Goal: Task Accomplishment & Management: Manage account settings

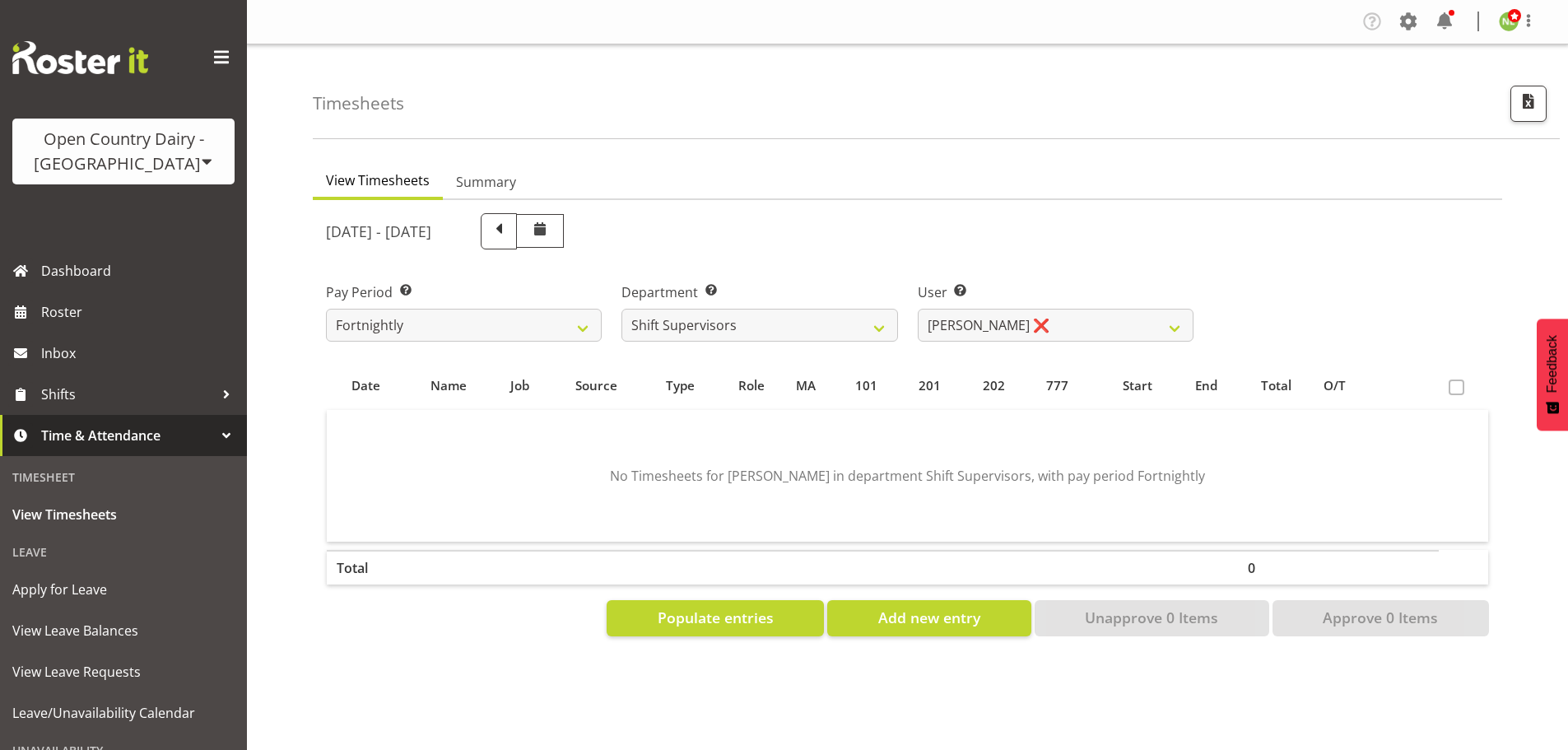
select select "696"
click at [76, 394] on span "Shifts" at bounding box center [127, 394] width 173 height 25
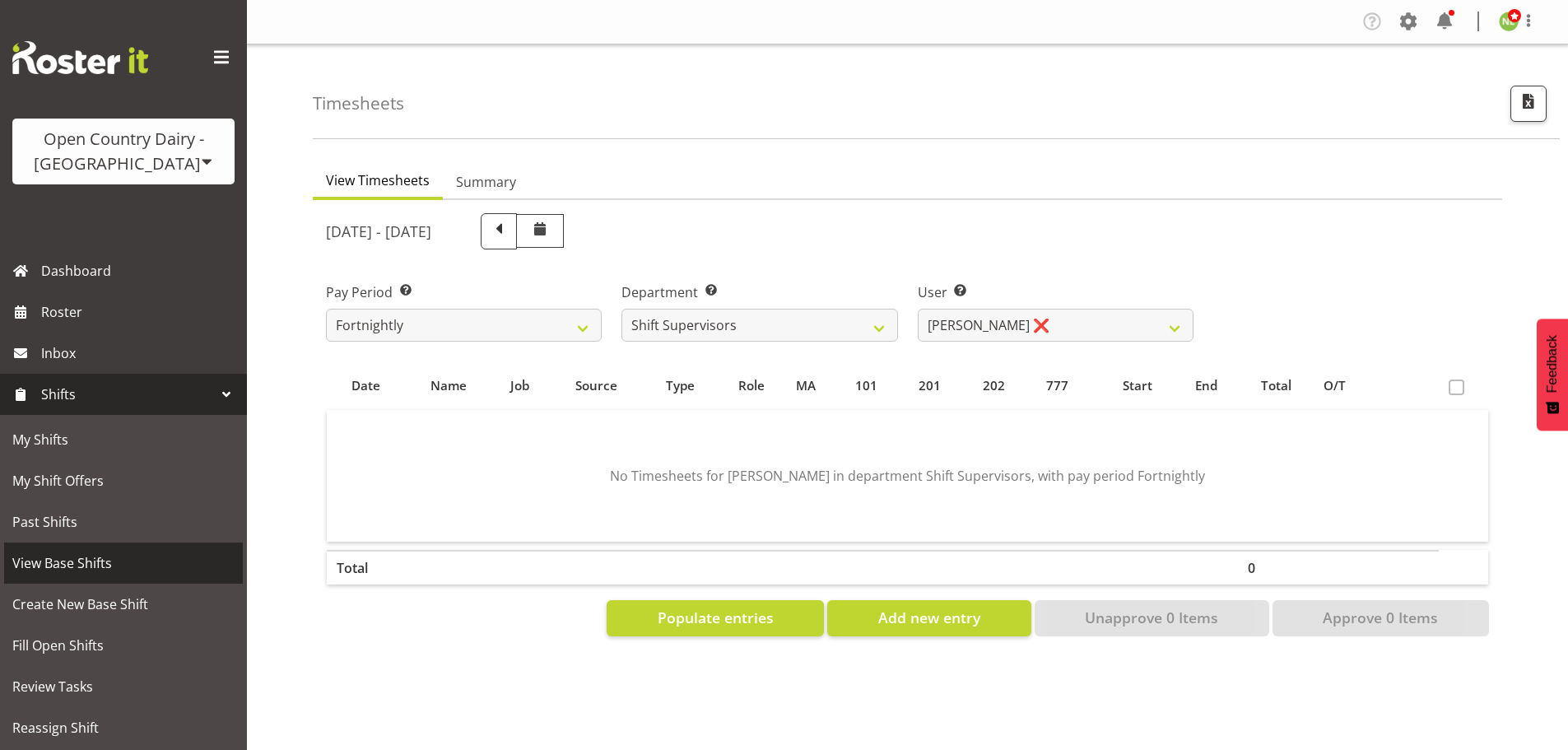
click at [87, 567] on span "View Base Shifts" at bounding box center [123, 563] width 222 height 25
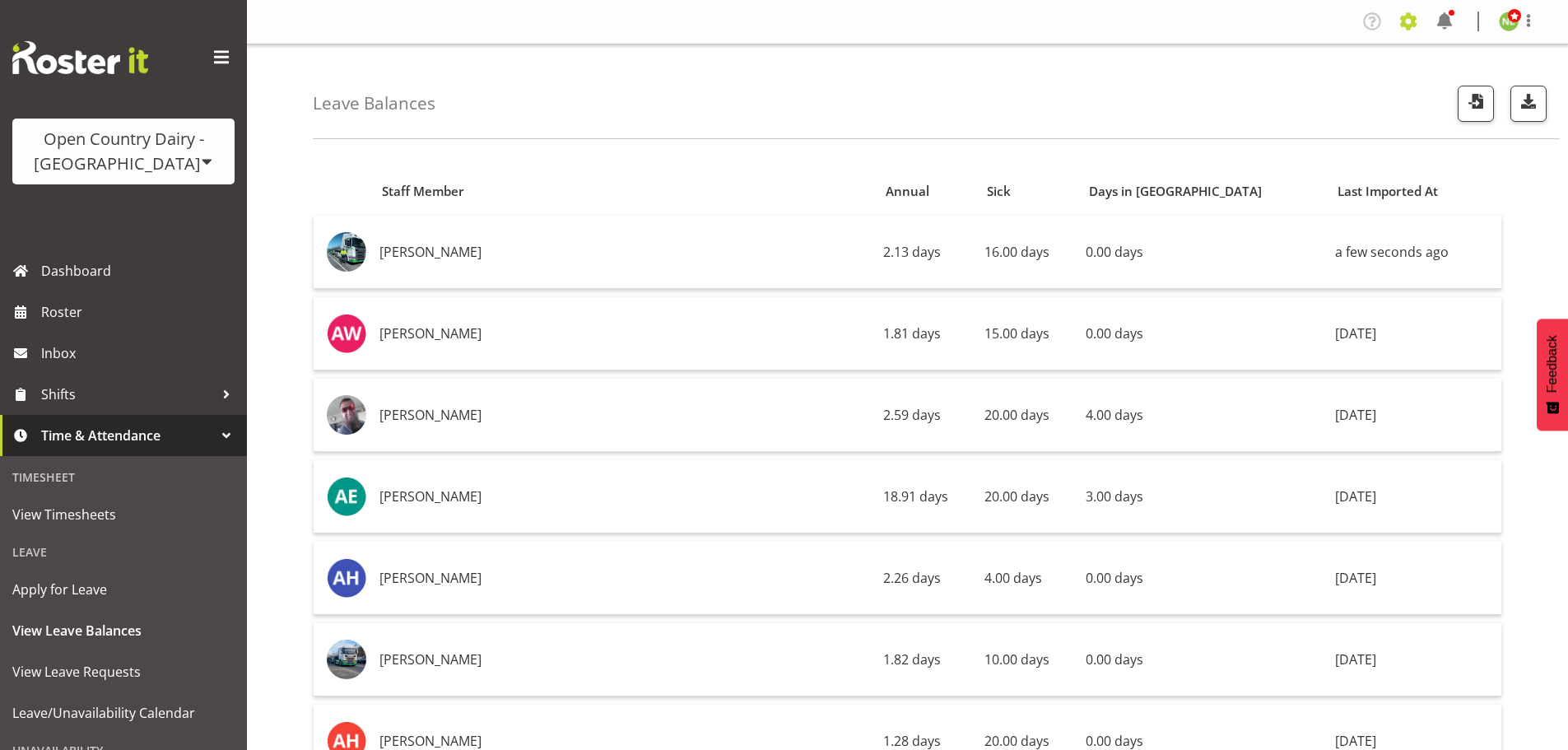
click at [1413, 21] on span at bounding box center [1408, 21] width 26 height 26
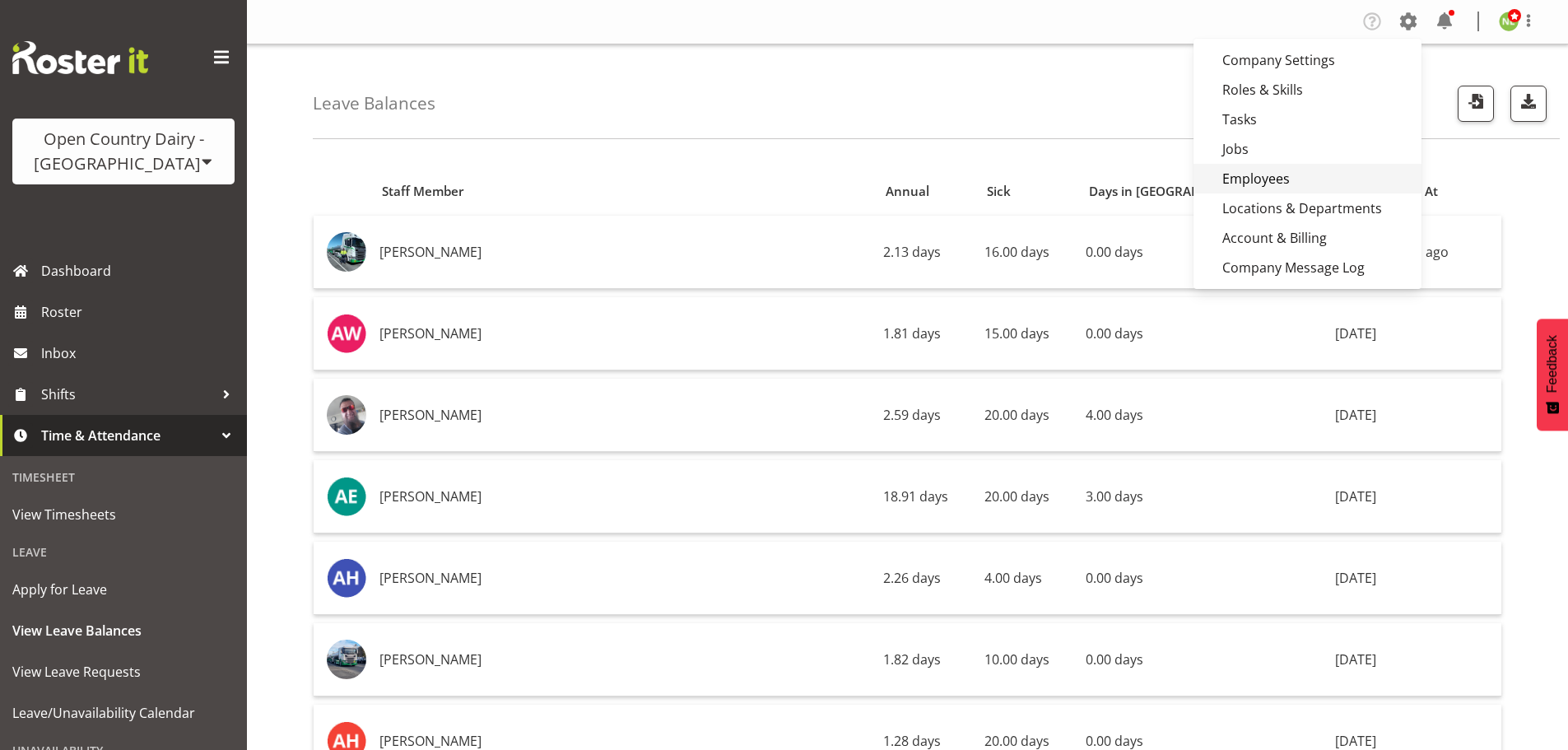
click at [1259, 174] on link "Employees" at bounding box center [1307, 179] width 228 height 30
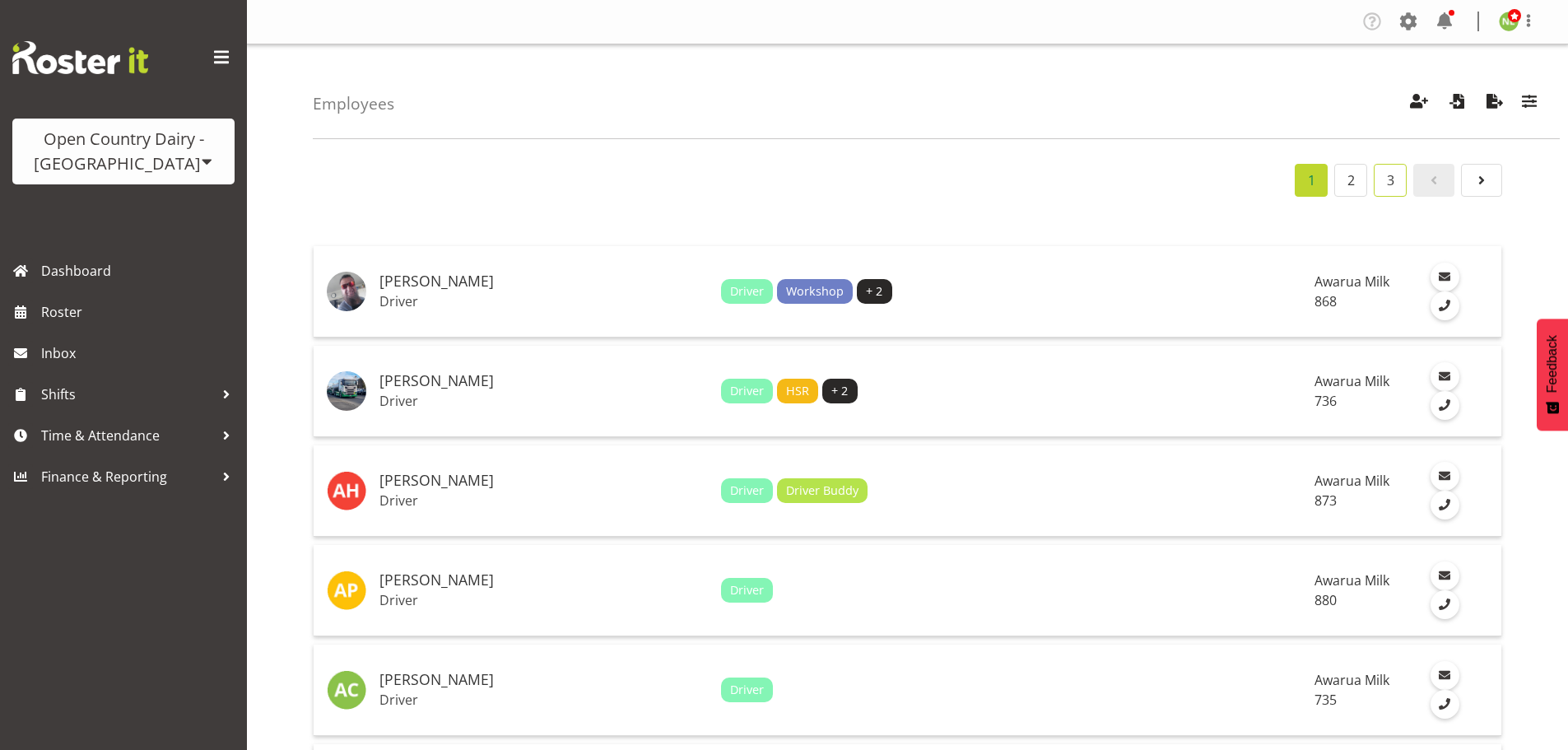
click at [1391, 182] on link "3" at bounding box center [1389, 180] width 33 height 33
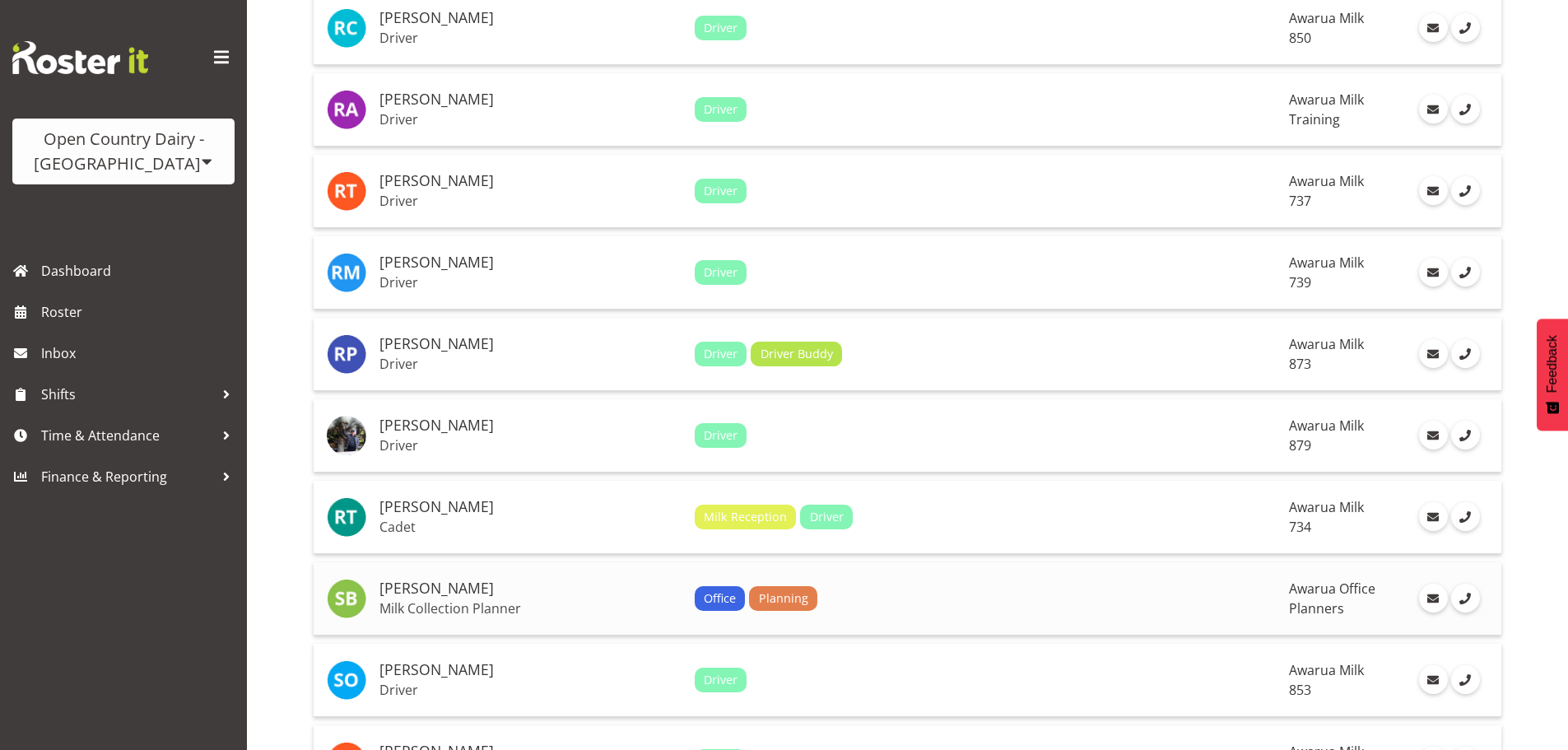
scroll to position [1152, 0]
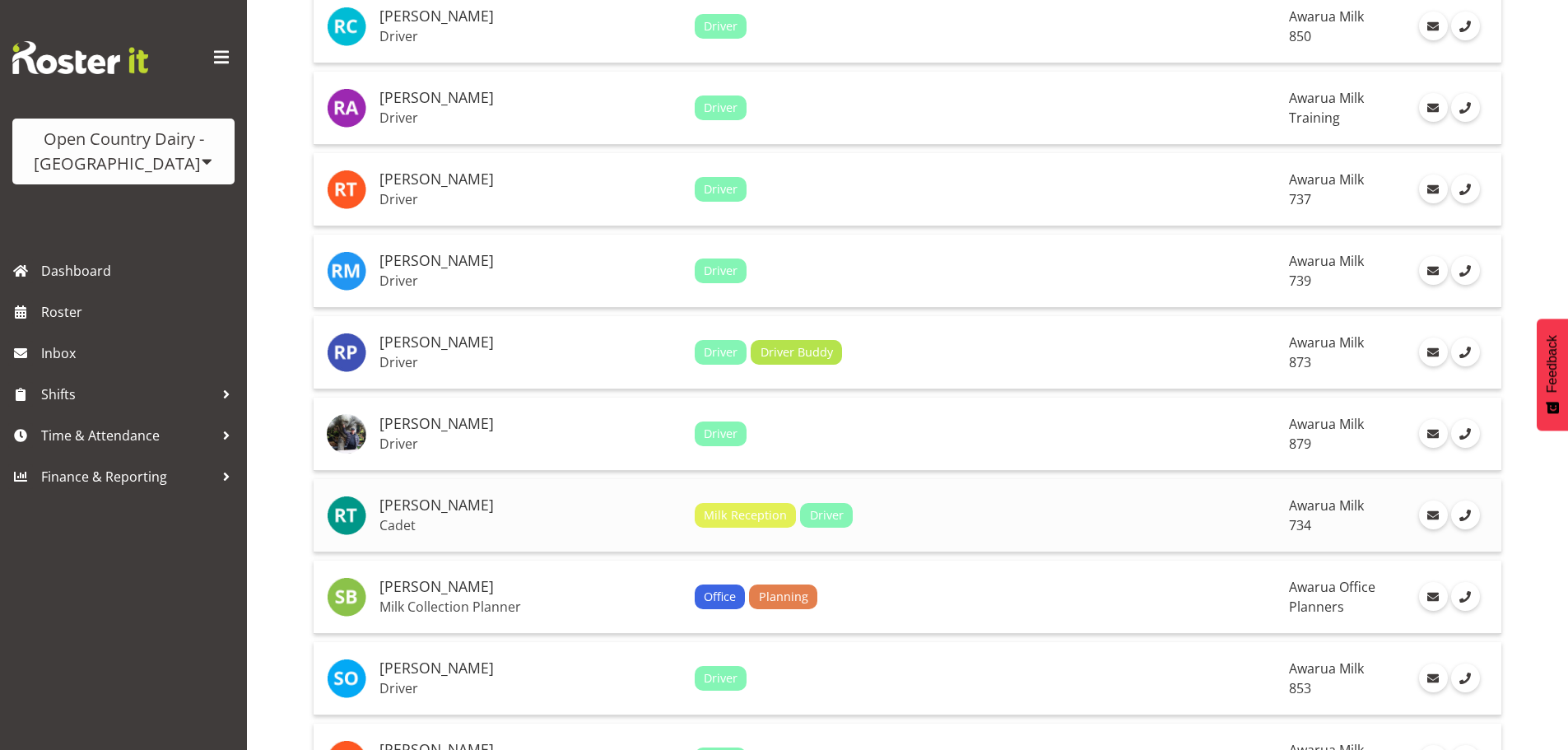
click at [452, 529] on p "Cadet" at bounding box center [530, 526] width 302 height 17
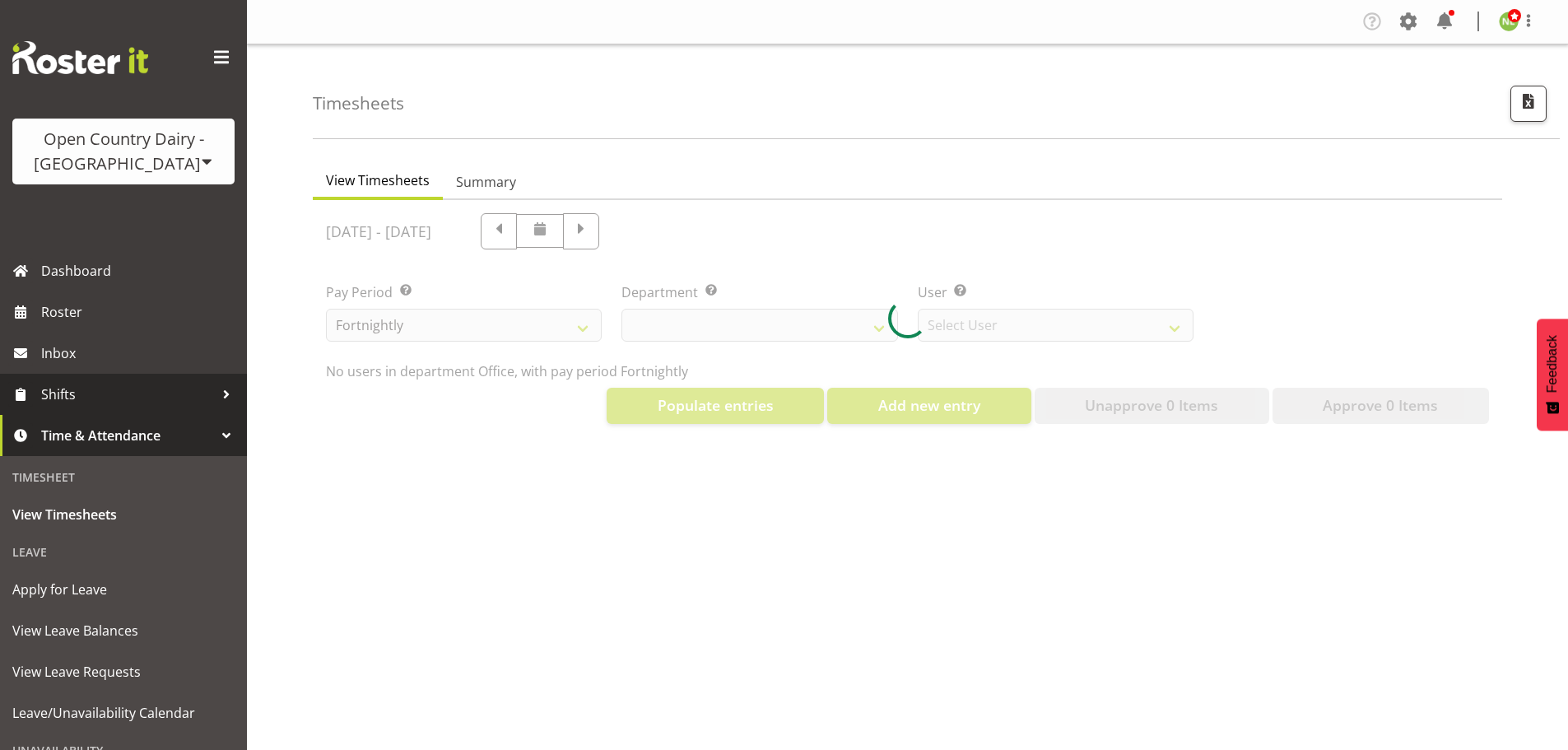
click at [95, 397] on span "Shifts" at bounding box center [127, 394] width 173 height 25
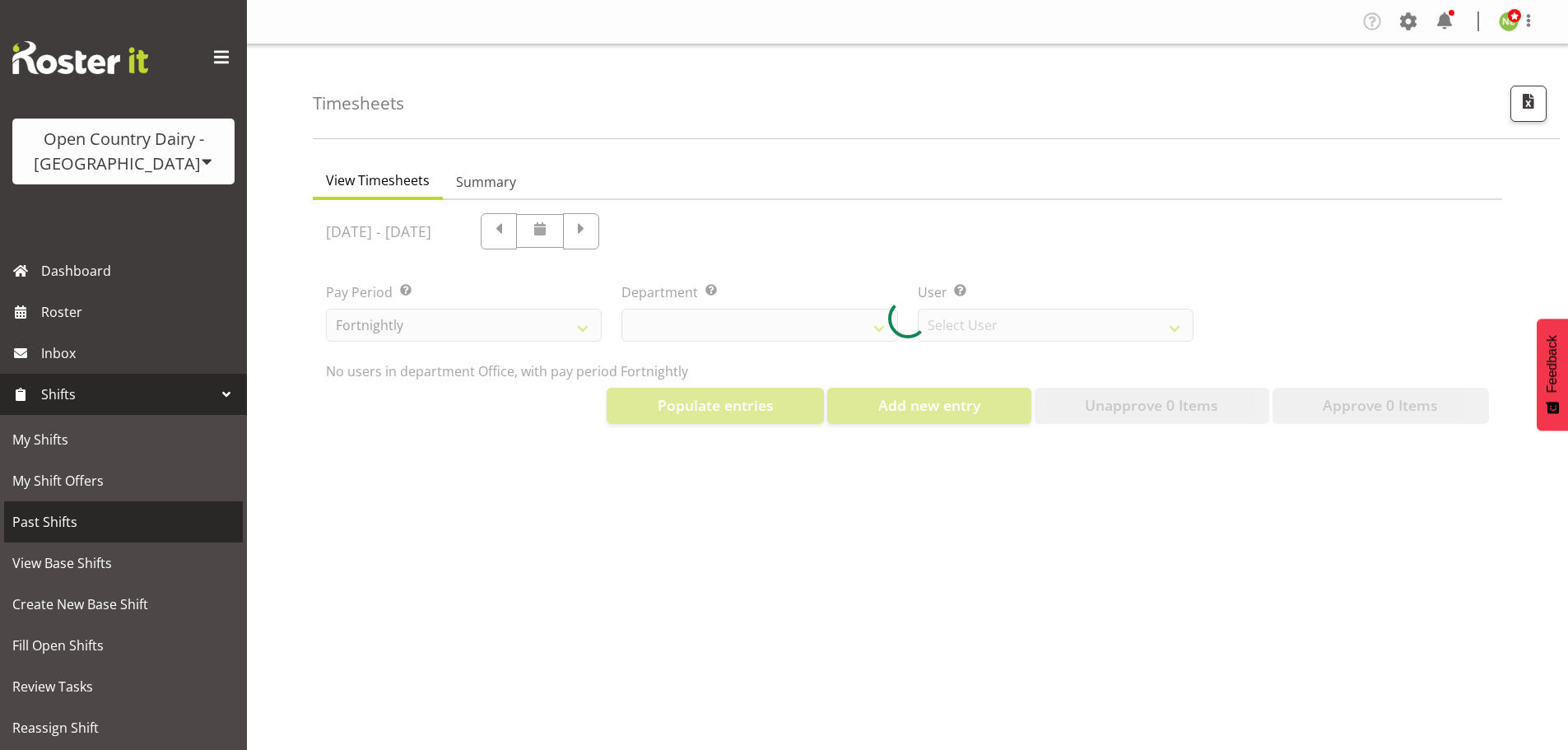
select select "699"
select select "8449"
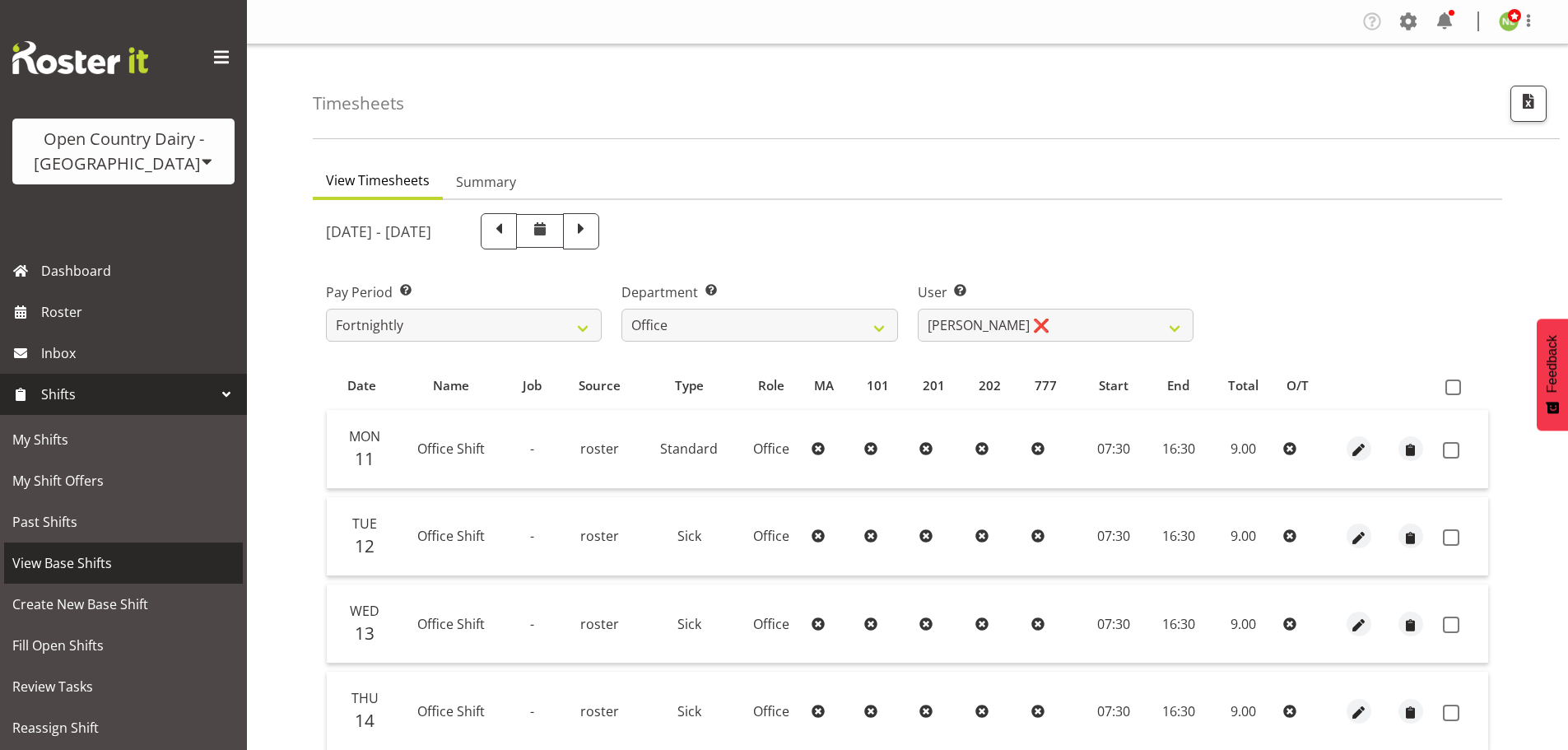
click at [89, 558] on span "View Base Shifts" at bounding box center [123, 563] width 222 height 25
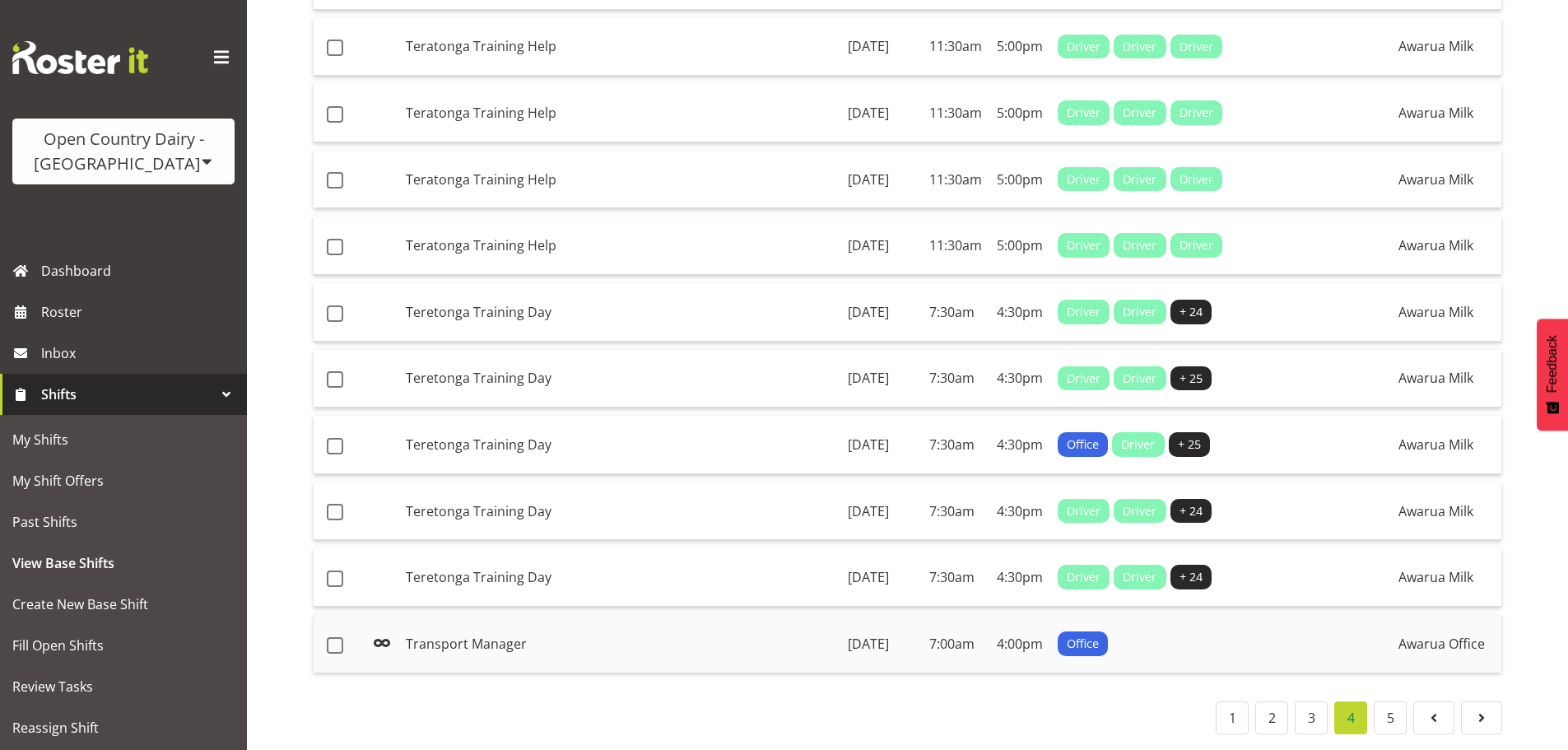
scroll to position [1289, 0]
drag, startPoint x: 1317, startPoint y: 716, endPoint x: 1269, endPoint y: 710, distance: 48.4
click at [1316, 715] on link "3" at bounding box center [1310, 717] width 33 height 33
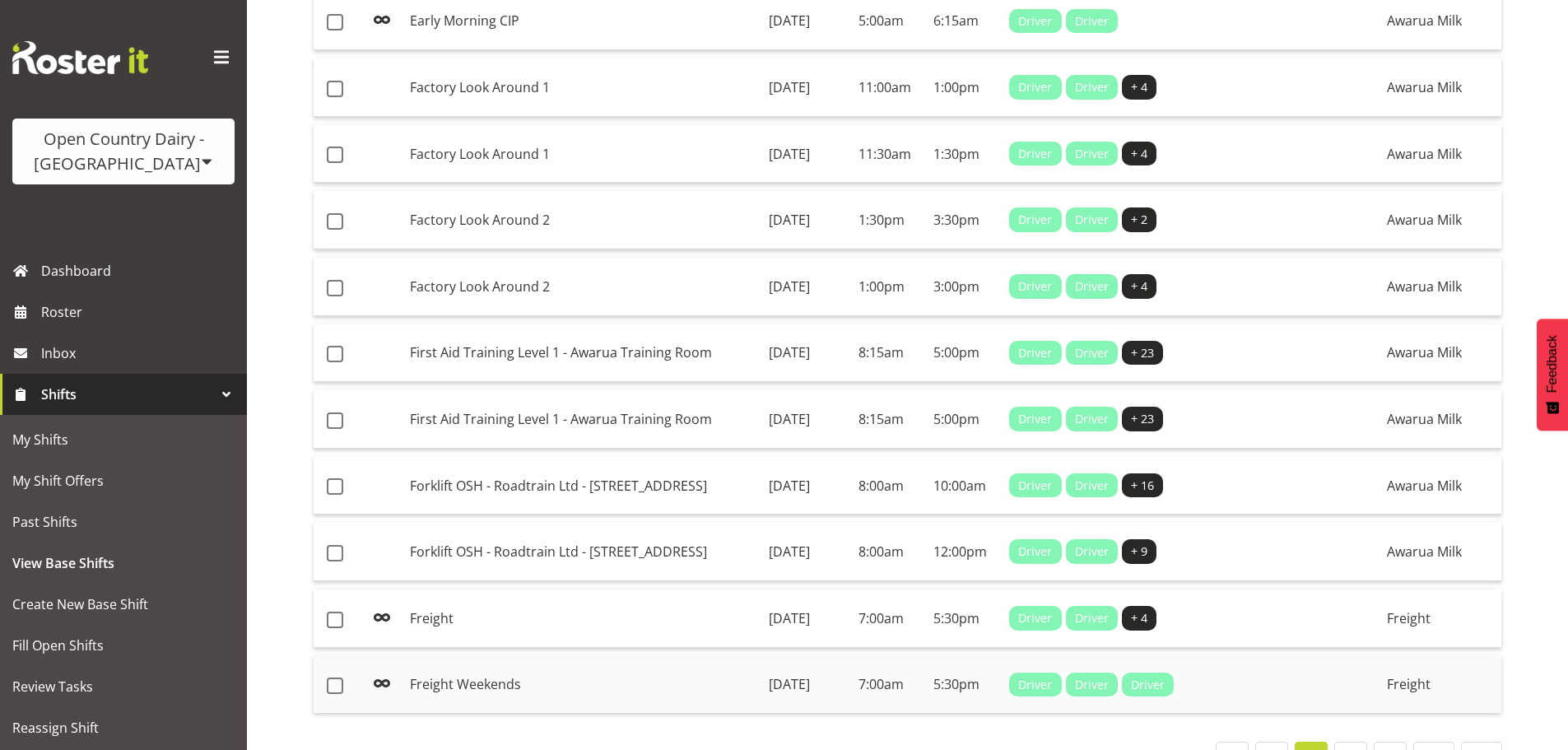
scroll to position [1187, 0]
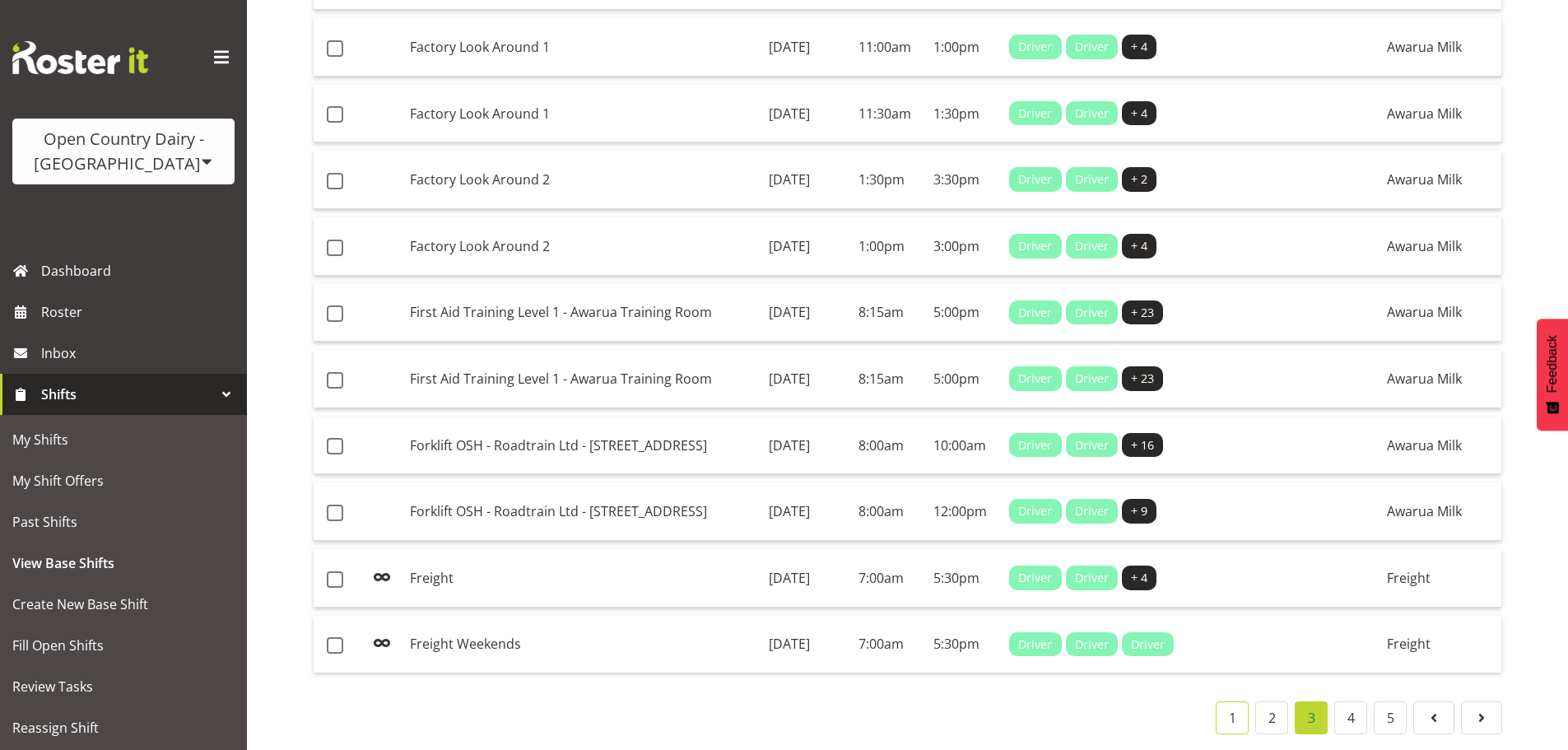
click at [1228, 706] on link "1" at bounding box center [1232, 717] width 33 height 33
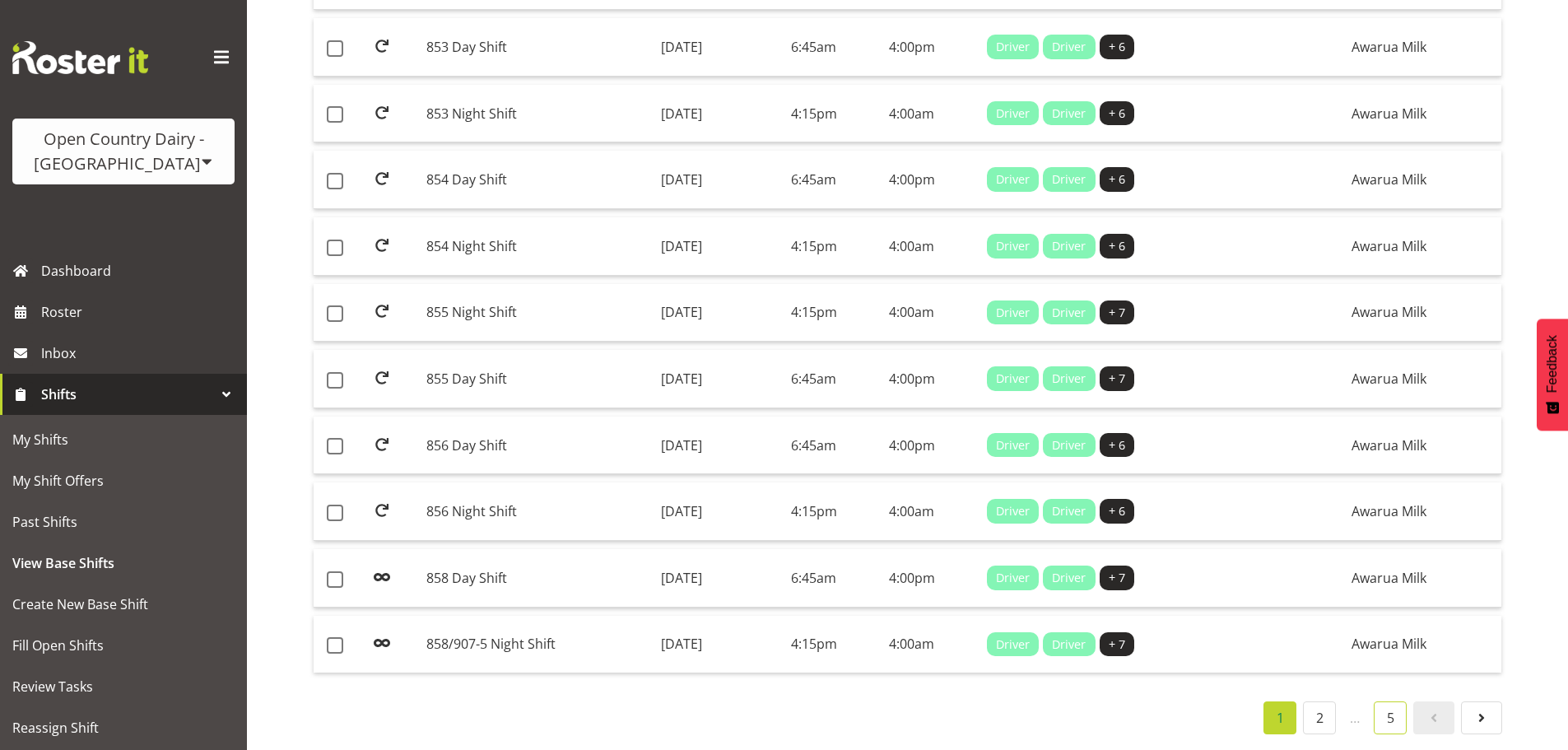
click at [1386, 706] on link "5" at bounding box center [1389, 717] width 33 height 33
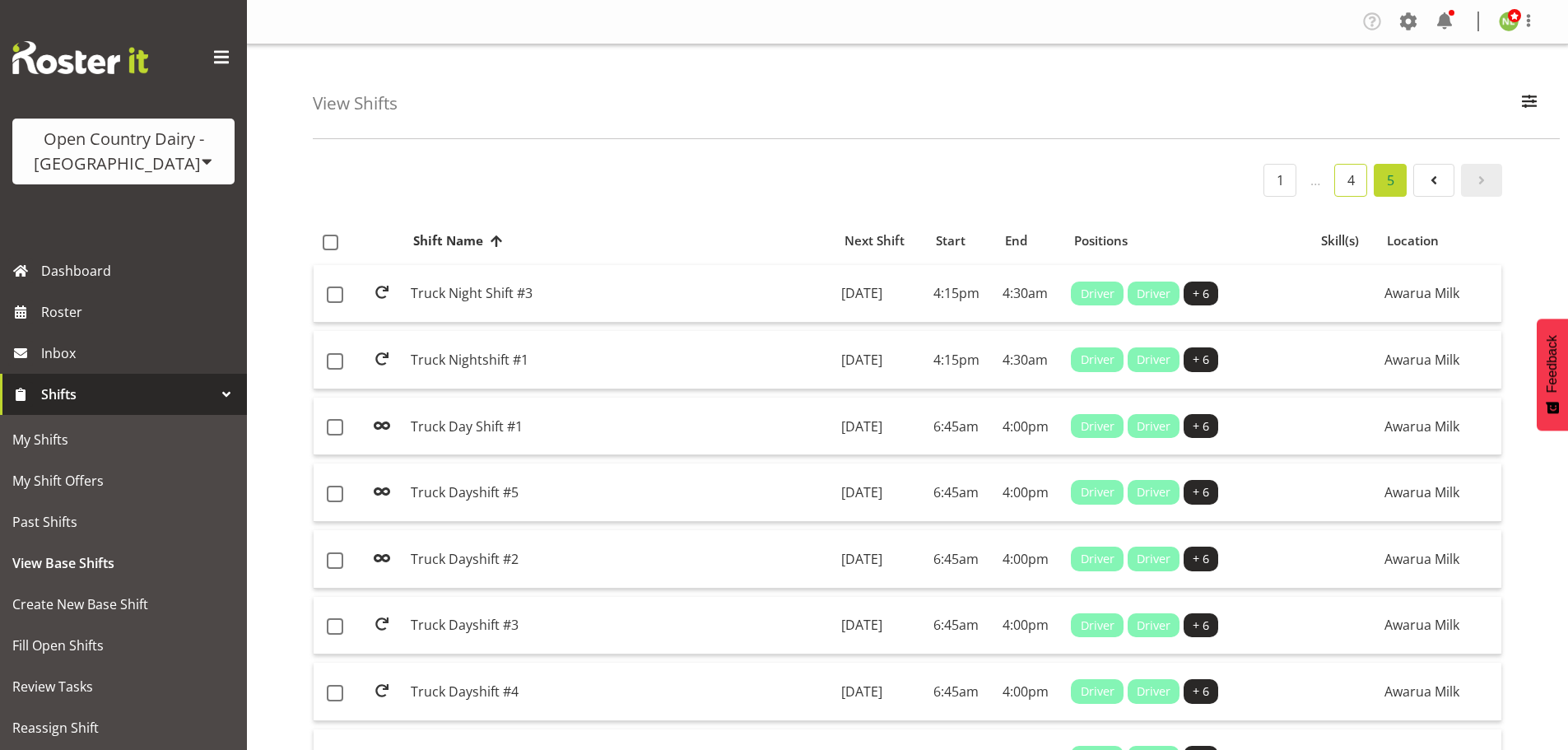
click at [1358, 181] on link "4" at bounding box center [1350, 180] width 33 height 33
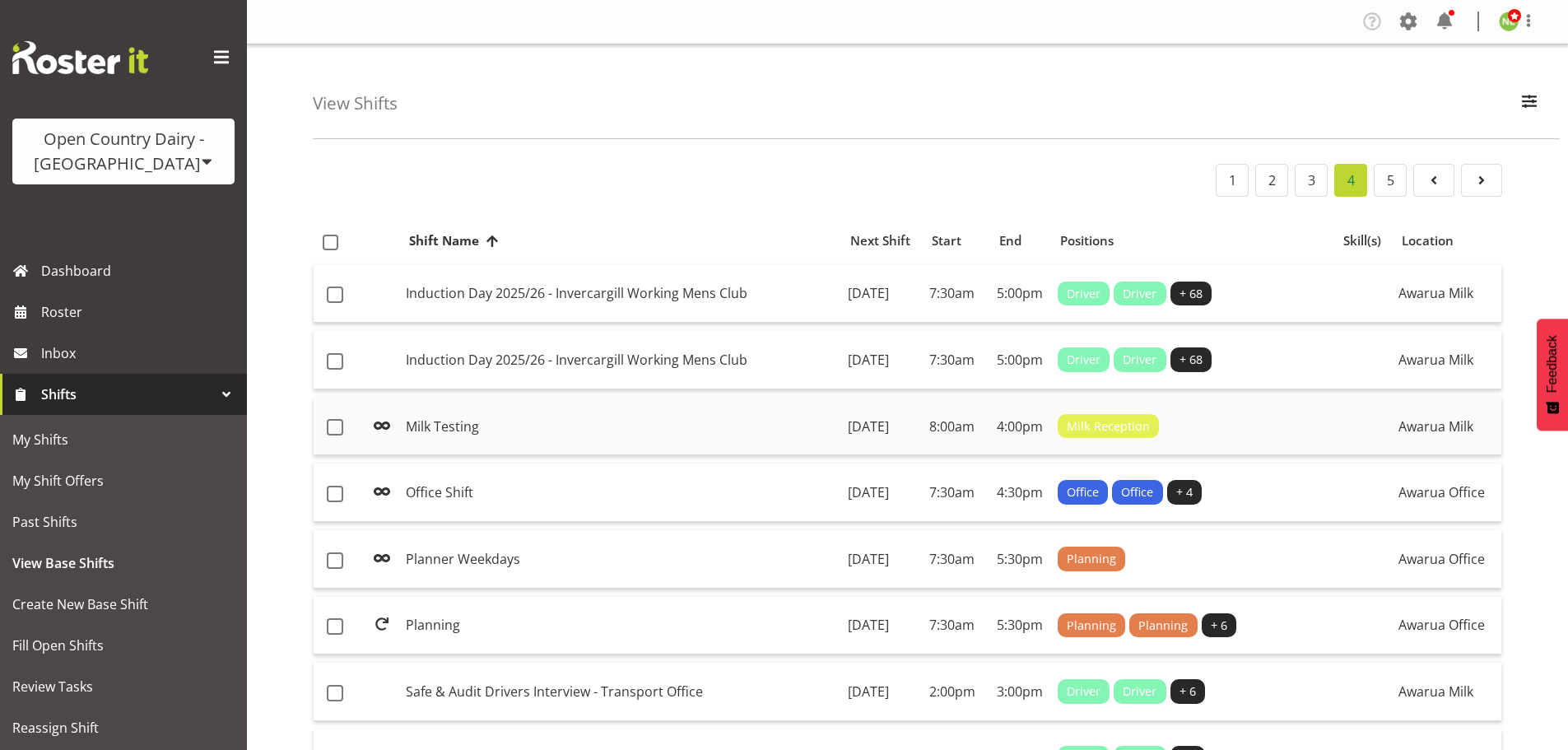
click at [545, 433] on td "Milk Testing" at bounding box center [620, 426] width 442 height 59
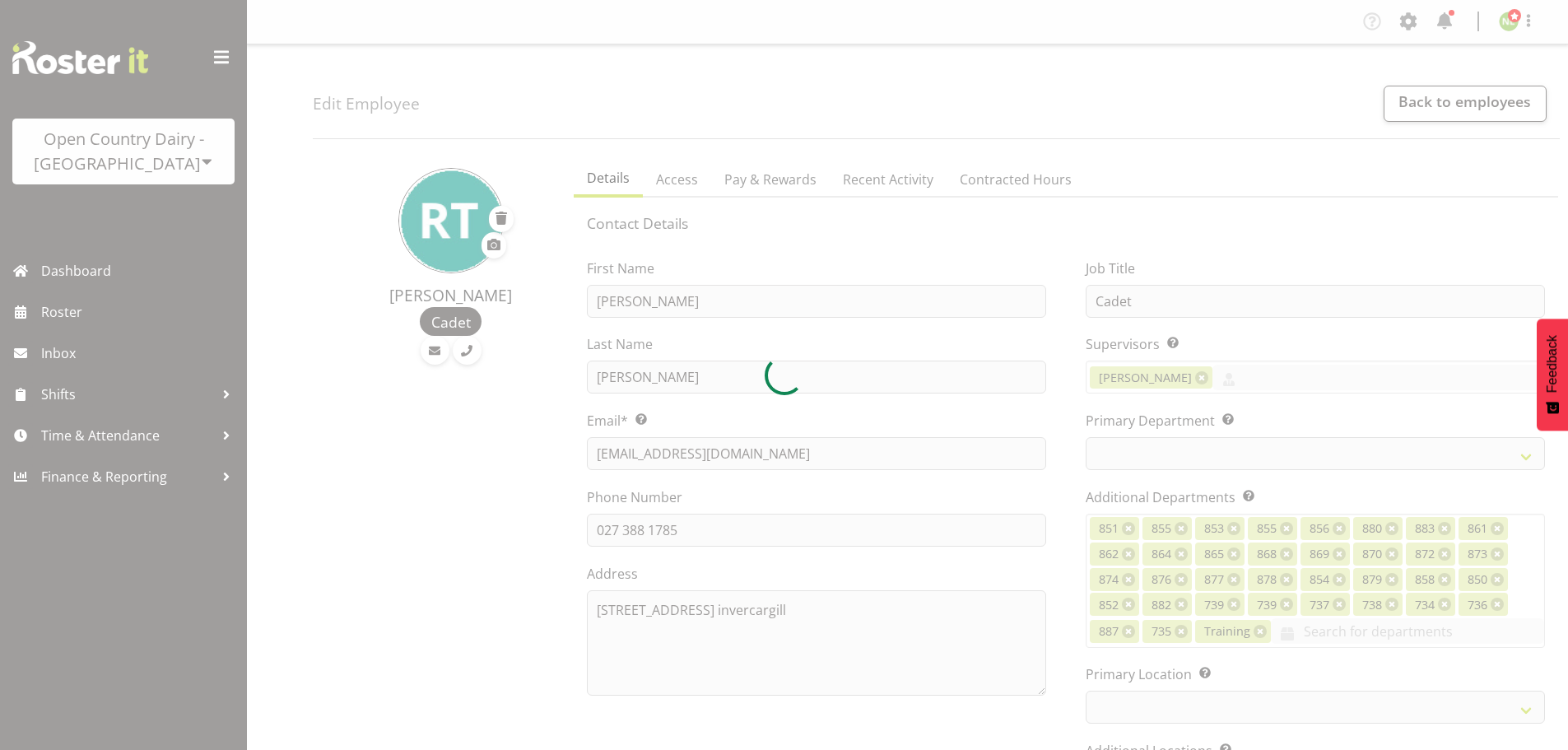
select select "TimelineWeek"
select select
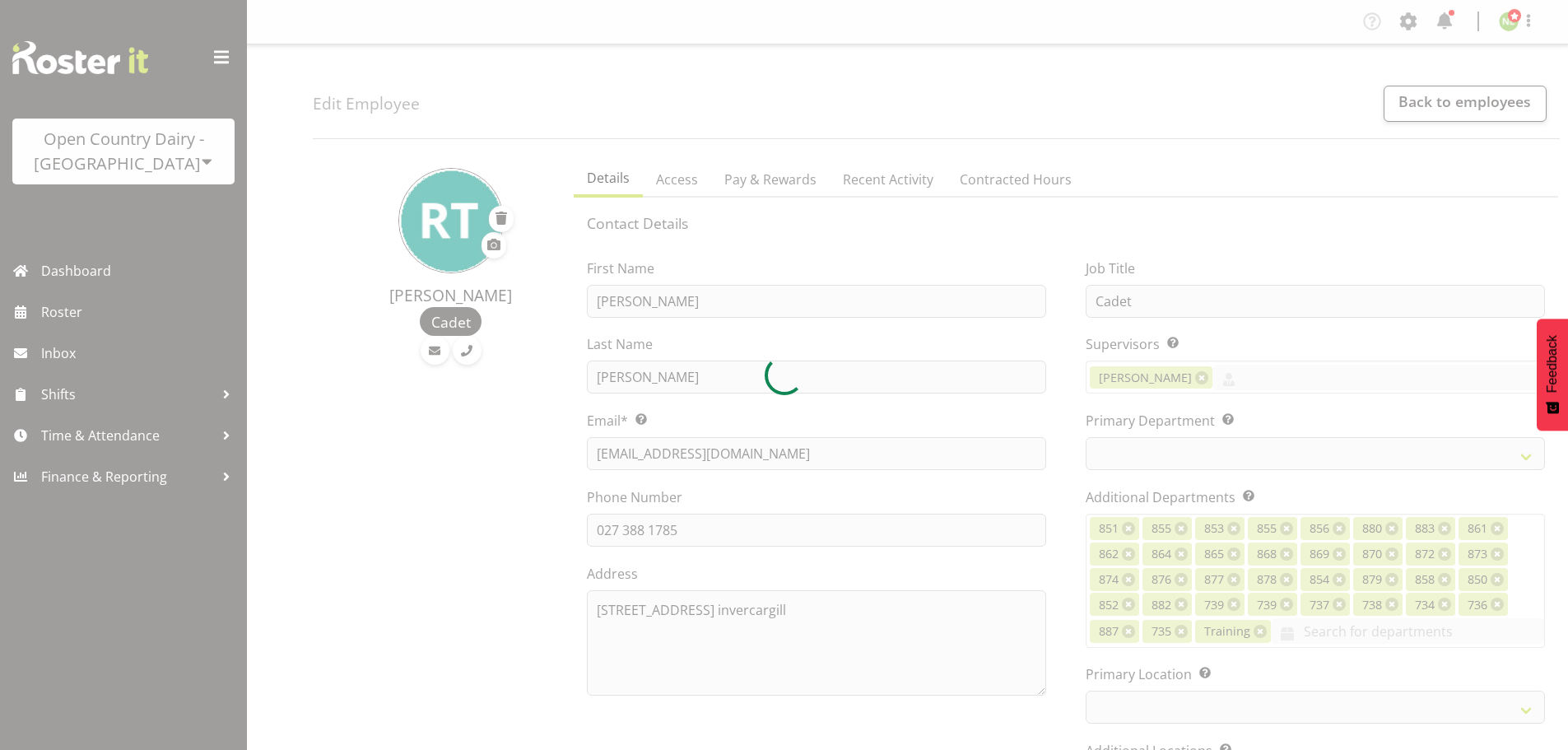
click at [1062, 585] on div at bounding box center [784, 375] width 1568 height 750
click at [1066, 412] on div at bounding box center [784, 375] width 1568 height 750
select select "905"
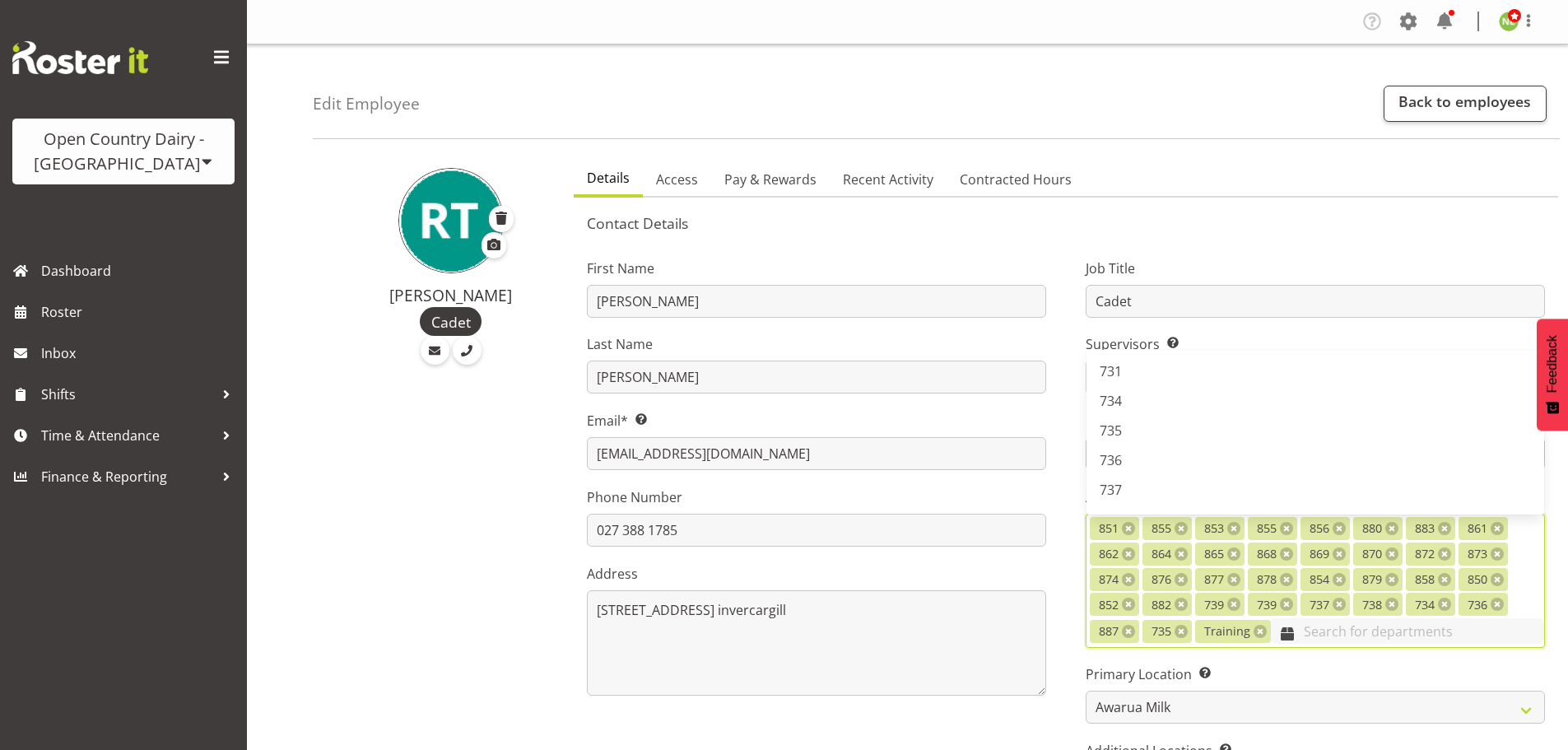
click at [1308, 637] on input "text" at bounding box center [1408, 630] width 274 height 25
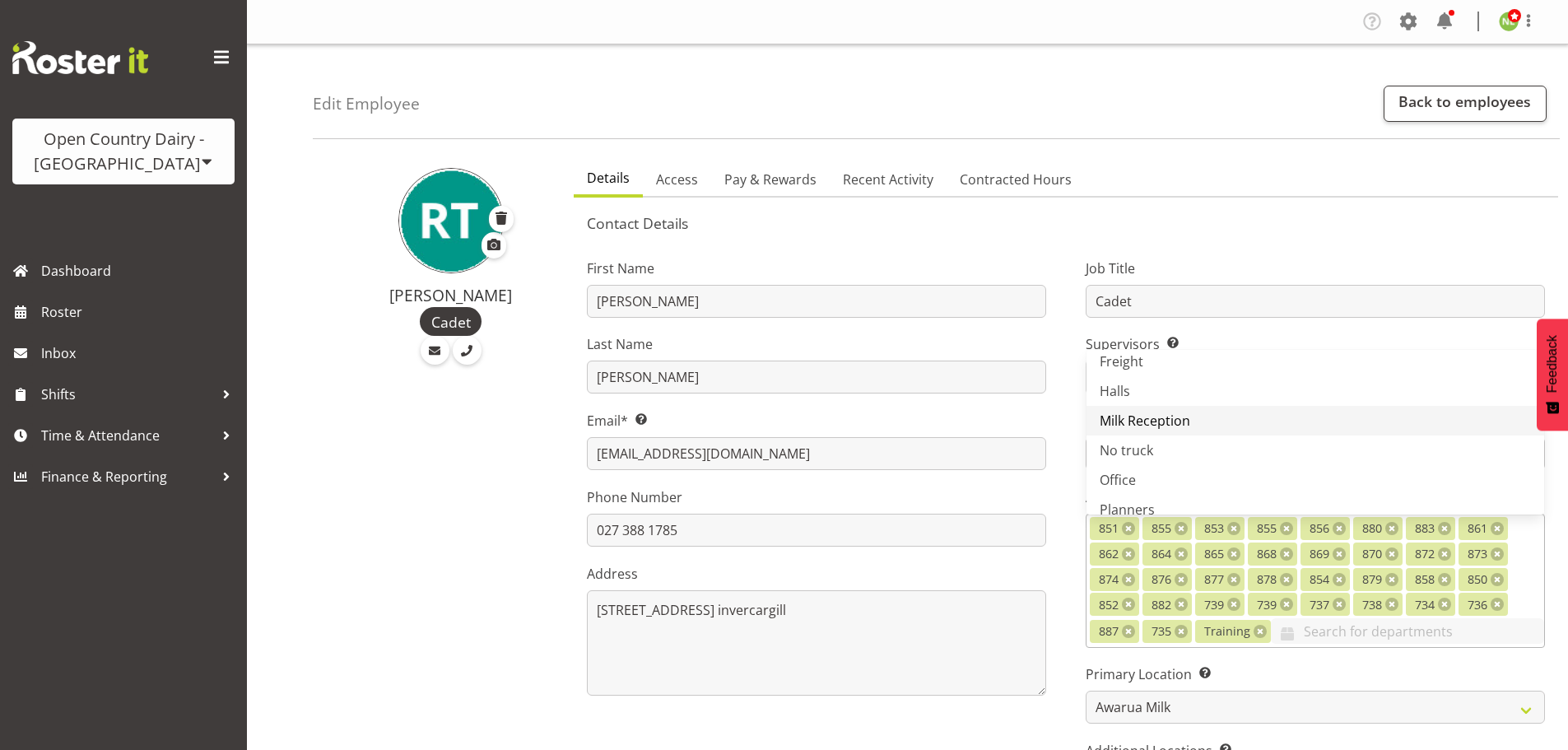
click at [1191, 416] on link "Milk Reception" at bounding box center [1316, 421] width 458 height 30
click at [1052, 692] on div "First Name Ryan Last Name Thompson Email* This is a required field. ryanthompso…" at bounding box center [816, 542] width 499 height 615
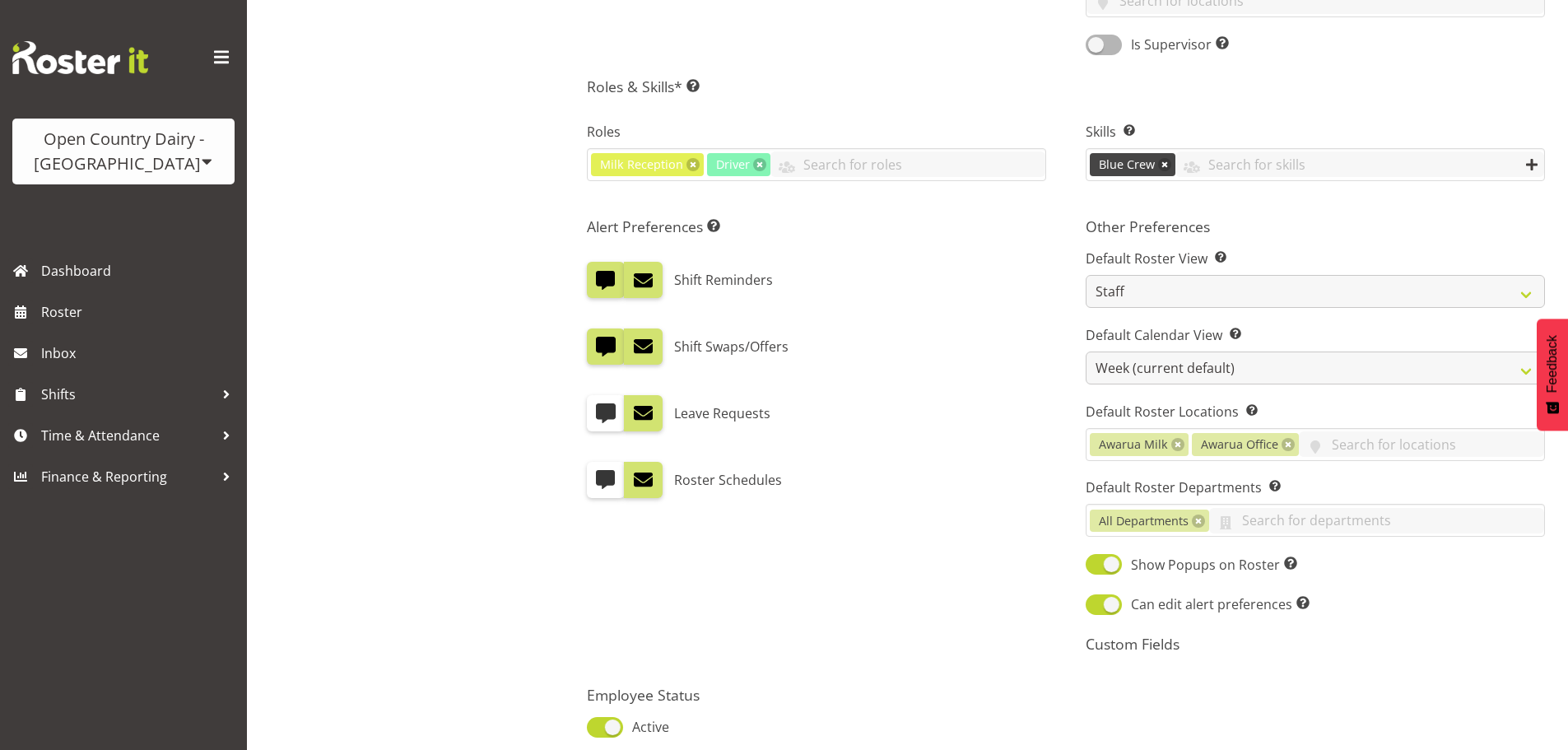
scroll to position [920, 0]
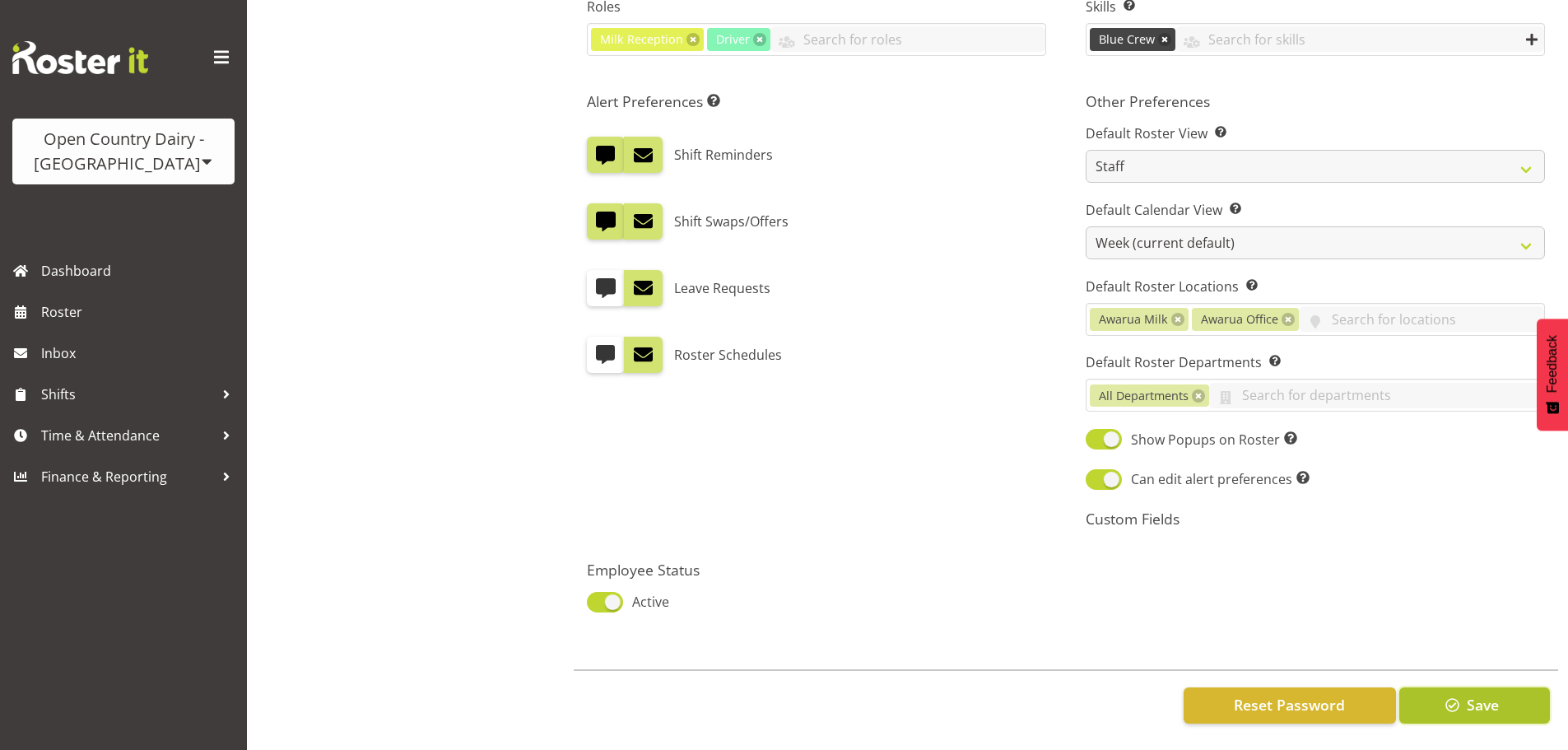
click at [1481, 694] on span "Save" at bounding box center [1482, 704] width 32 height 21
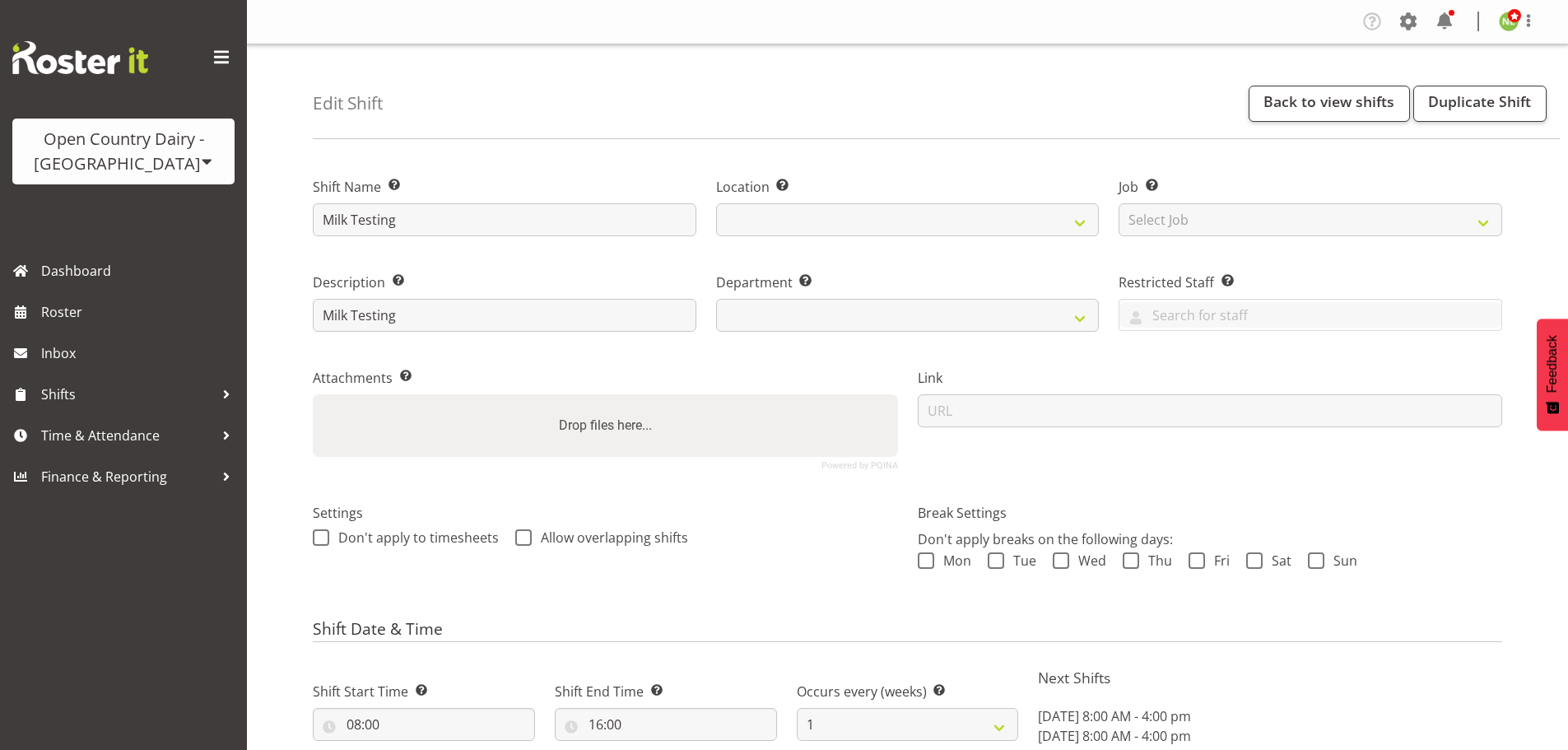
select select "date"
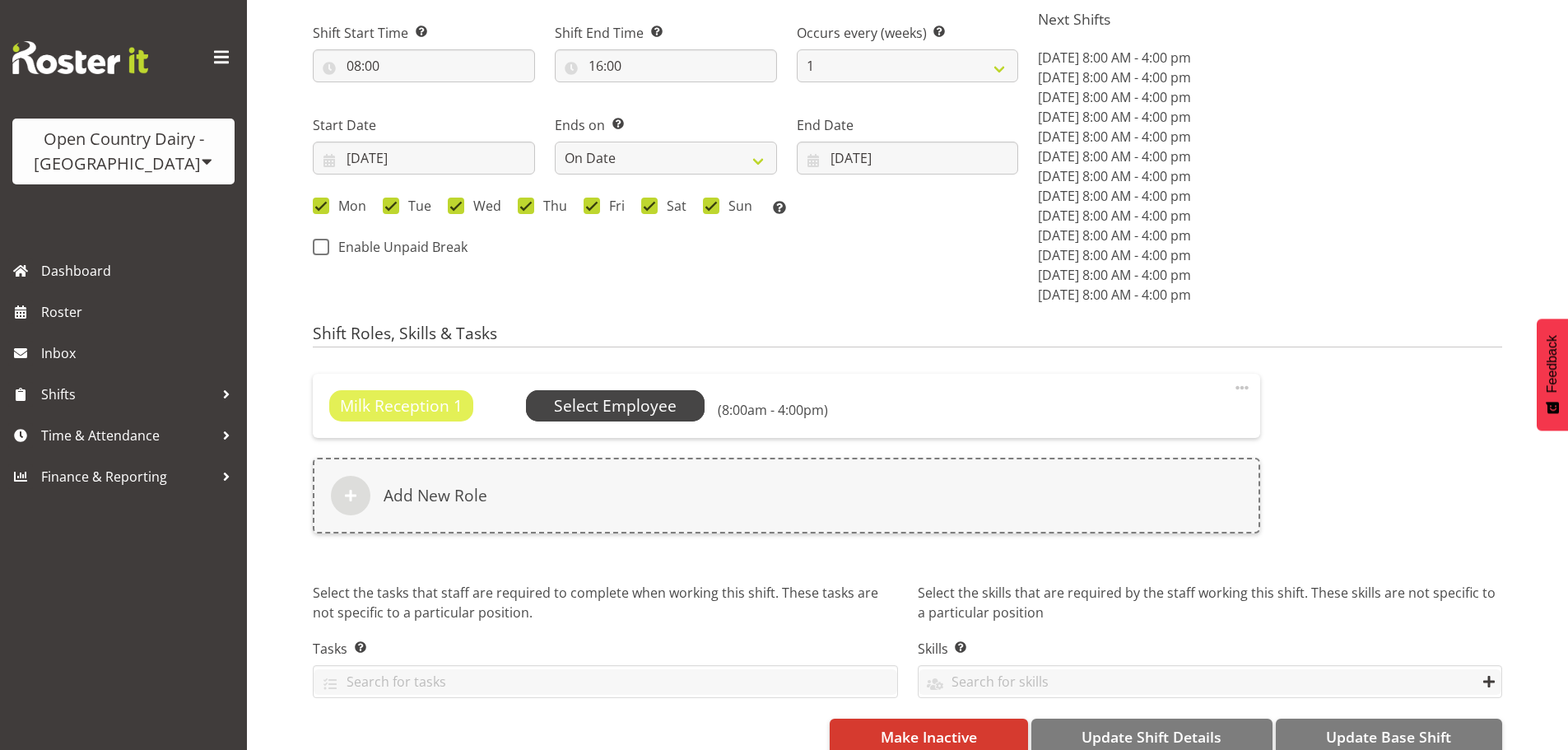
select select
click at [635, 400] on span "Select Employee" at bounding box center [615, 407] width 123 height 24
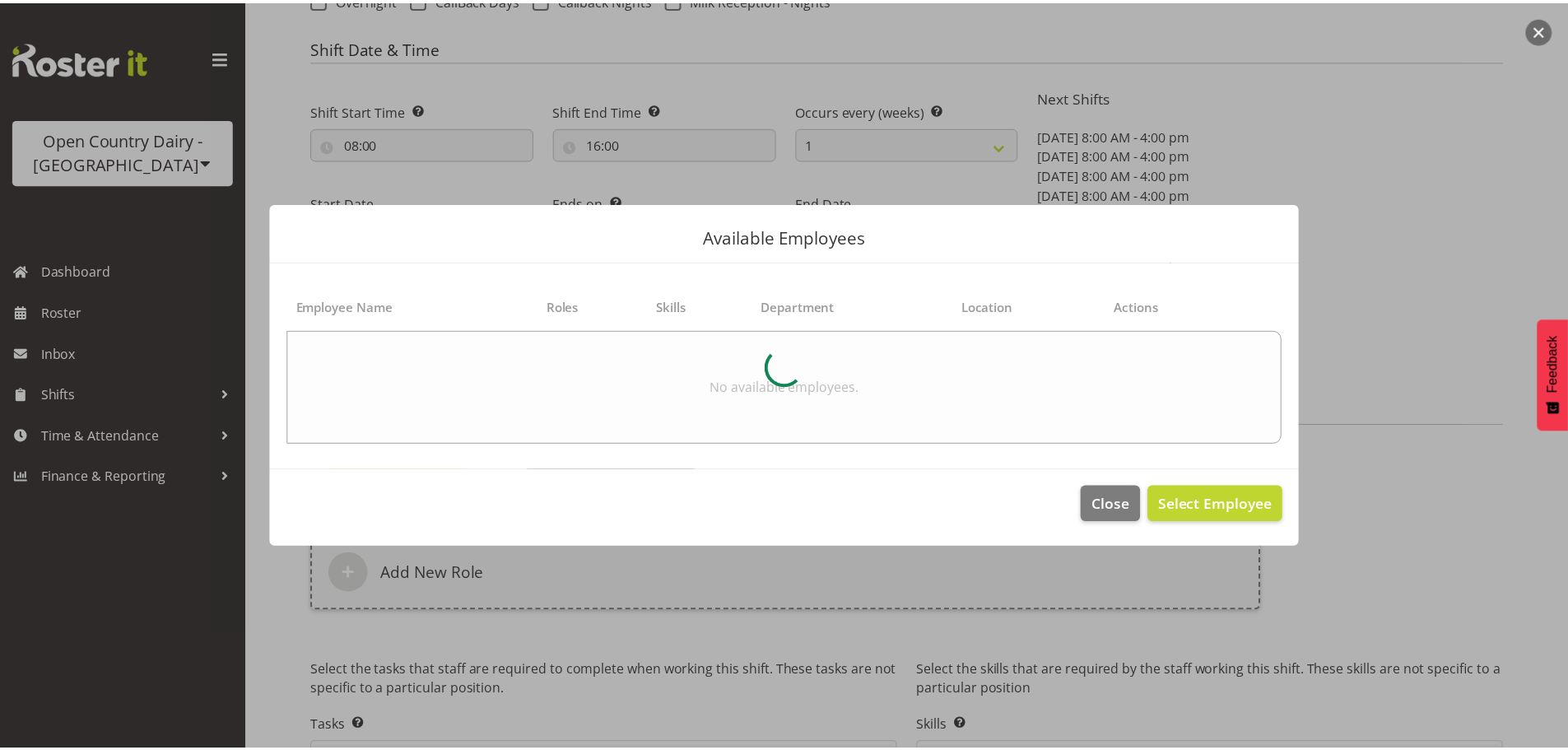
scroll to position [736, 0]
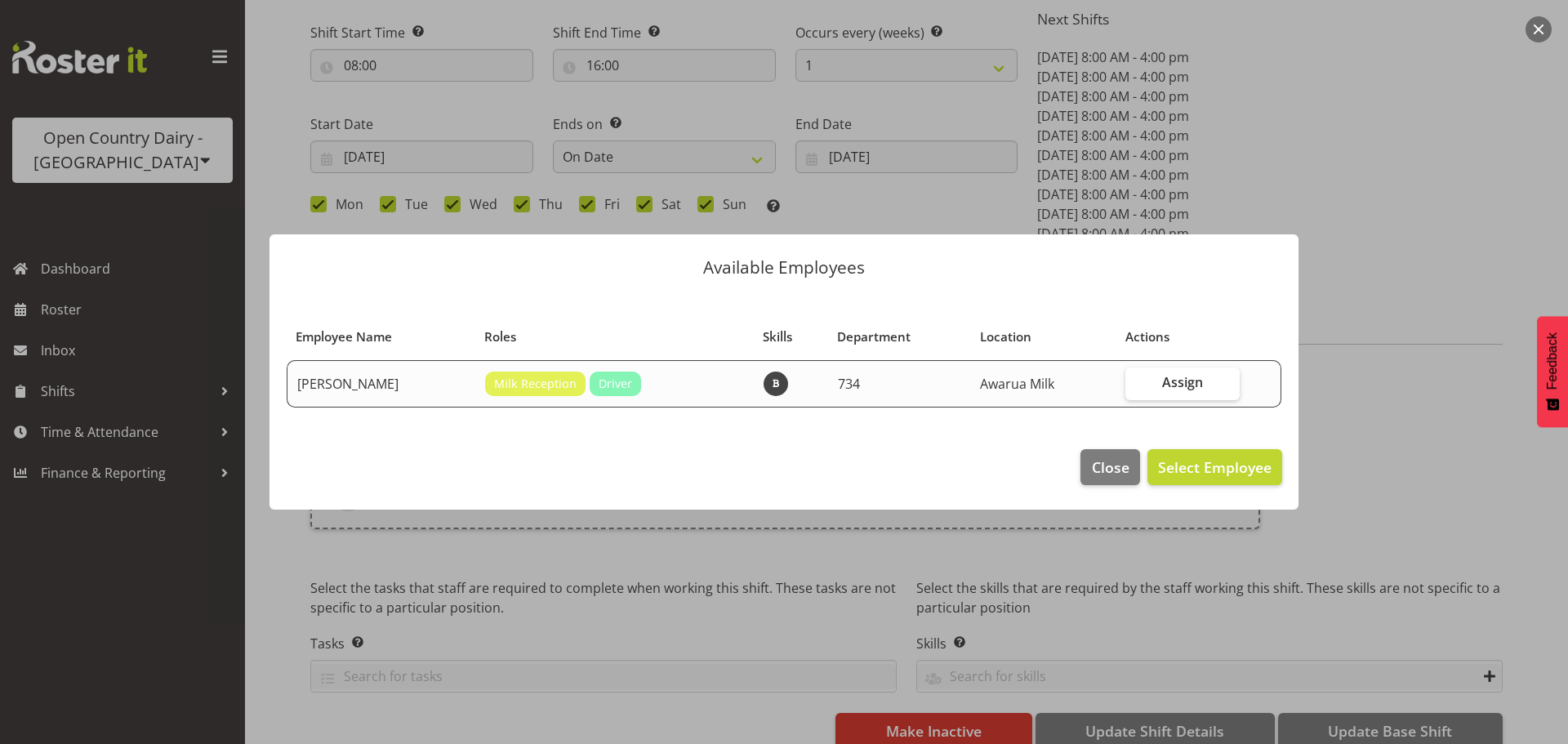
select select "698"
click at [1124, 457] on span "Close" at bounding box center [1111, 466] width 38 height 21
